Goal: Transaction & Acquisition: Purchase product/service

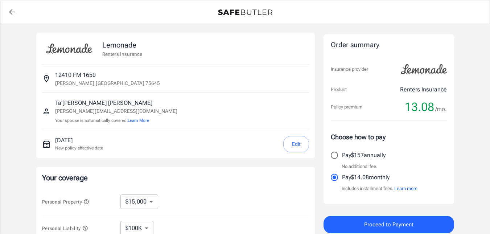
select select "15000"
select select "500"
click at [346, 156] on p "Pay $157 annually" at bounding box center [364, 155] width 44 height 9
click at [342, 156] on input "Pay $157 annually" at bounding box center [334, 155] width 15 height 15
radio input "true"
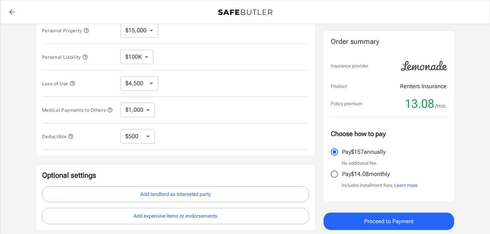
scroll to position [172, 0]
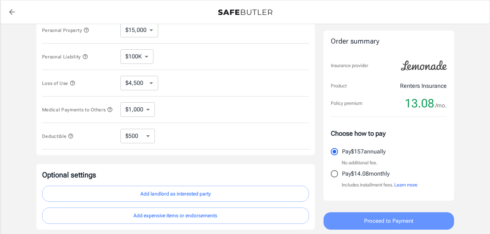
click at [412, 226] on span "Proceed to Payment" at bounding box center [388, 220] width 49 height 9
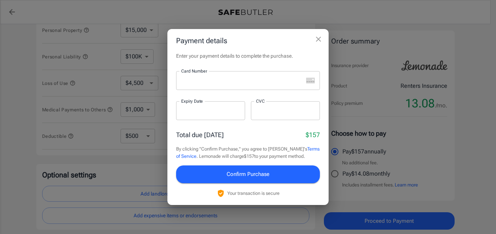
click at [221, 85] on div at bounding box center [239, 80] width 127 height 19
click at [284, 116] on div at bounding box center [285, 110] width 69 height 19
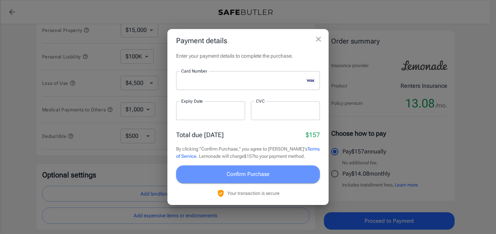
click at [257, 173] on span "Confirm Purchase" at bounding box center [247, 173] width 43 height 9
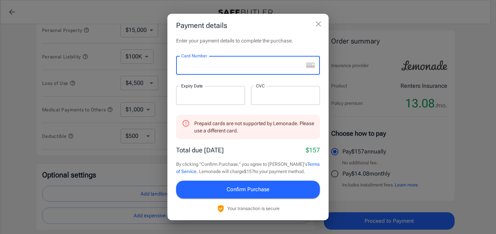
click at [215, 101] on div at bounding box center [210, 95] width 69 height 19
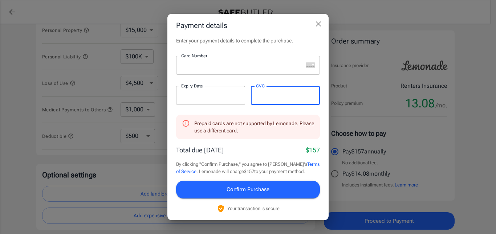
click at [226, 70] on div at bounding box center [239, 65] width 127 height 19
click at [235, 192] on span "Confirm Purchase" at bounding box center [247, 189] width 43 height 9
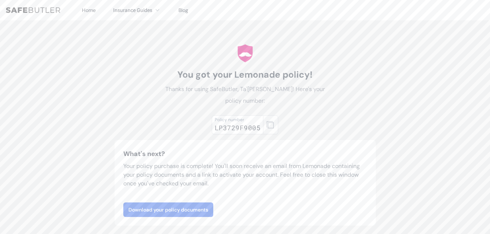
click at [268, 127] on icon "button" at bounding box center [270, 124] width 7 height 7
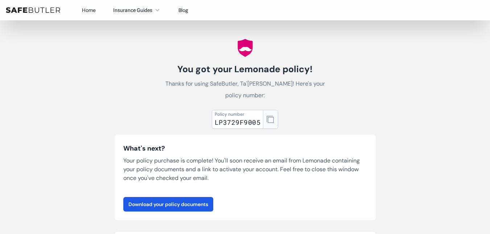
scroll to position [40, 0]
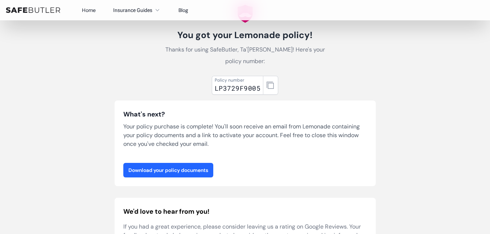
click at [166, 170] on link "Download your policy documents" at bounding box center [168, 170] width 90 height 15
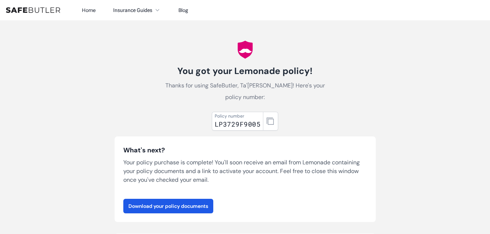
scroll to position [0, 0]
